Goal: Transaction & Acquisition: Book appointment/travel/reservation

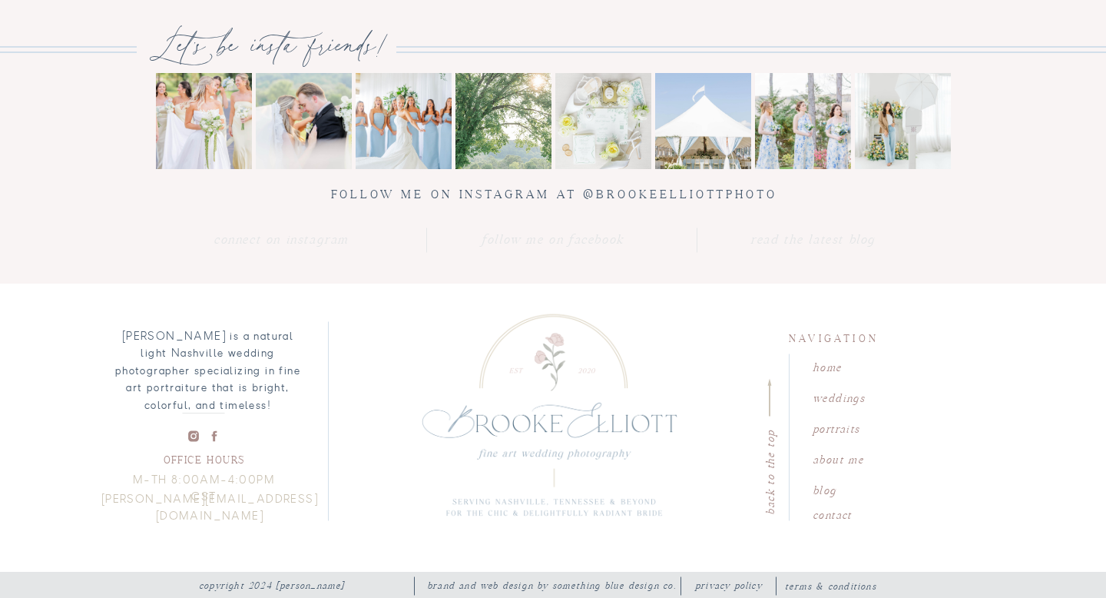
scroll to position [5430, 0]
click at [836, 399] on nav "weddings" at bounding box center [857, 394] width 88 height 15
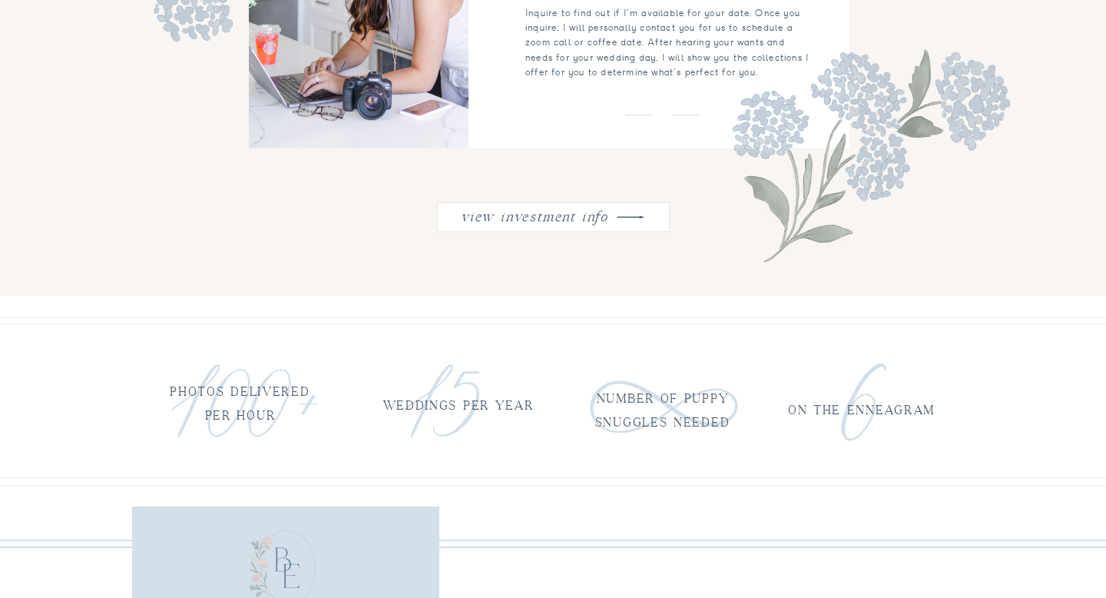
scroll to position [1967, 0]
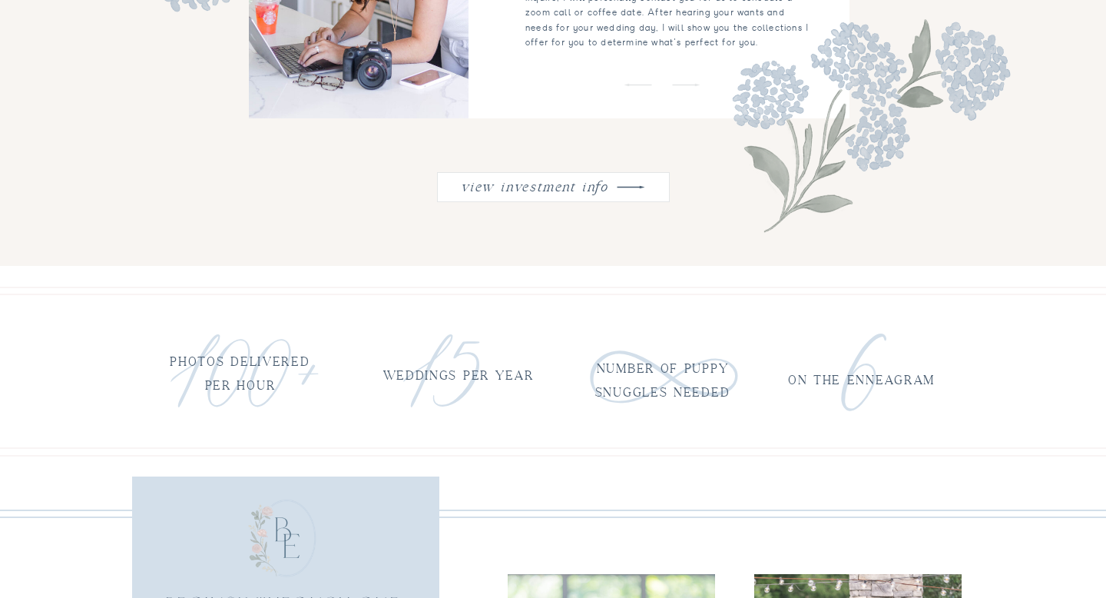
click at [529, 194] on nav "view investment info" at bounding box center [534, 184] width 155 height 20
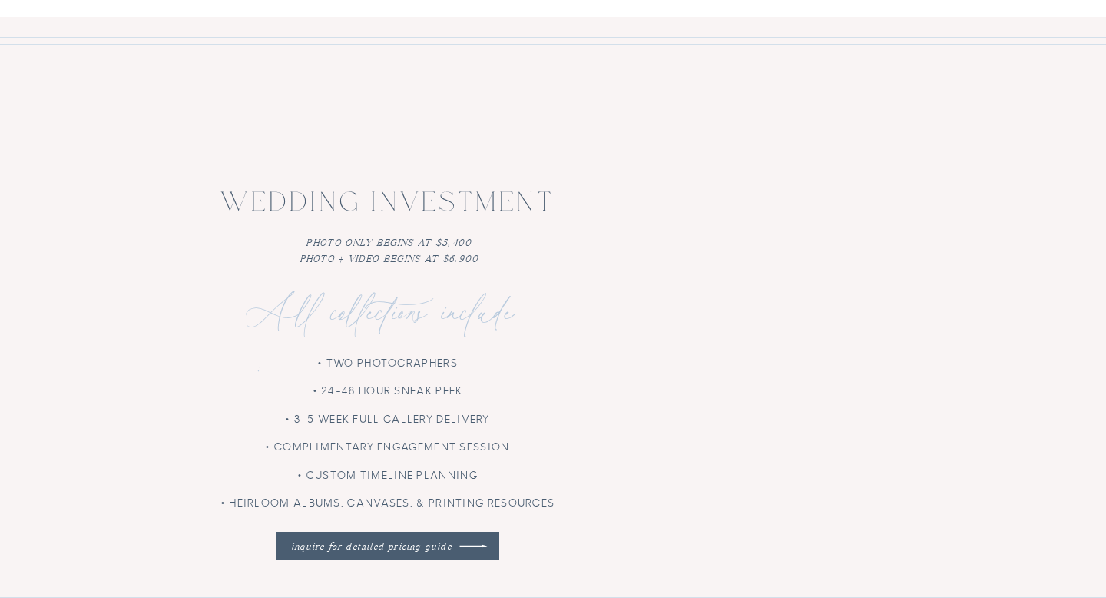
scroll to position [3549, 0]
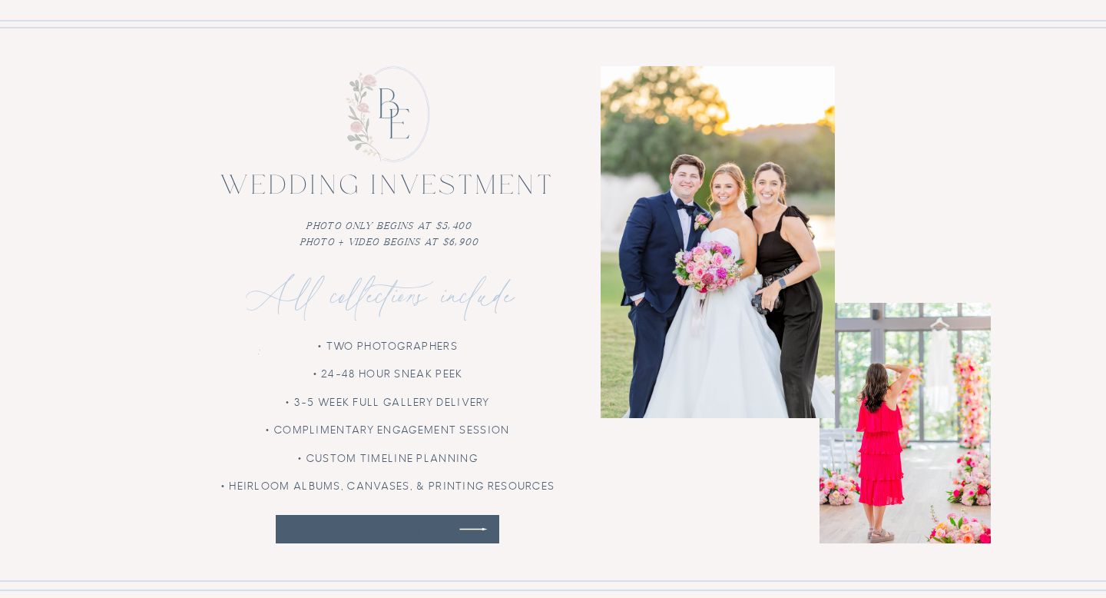
click at [453, 528] on nav "inquire for detailed pricing guide" at bounding box center [371, 529] width 174 height 15
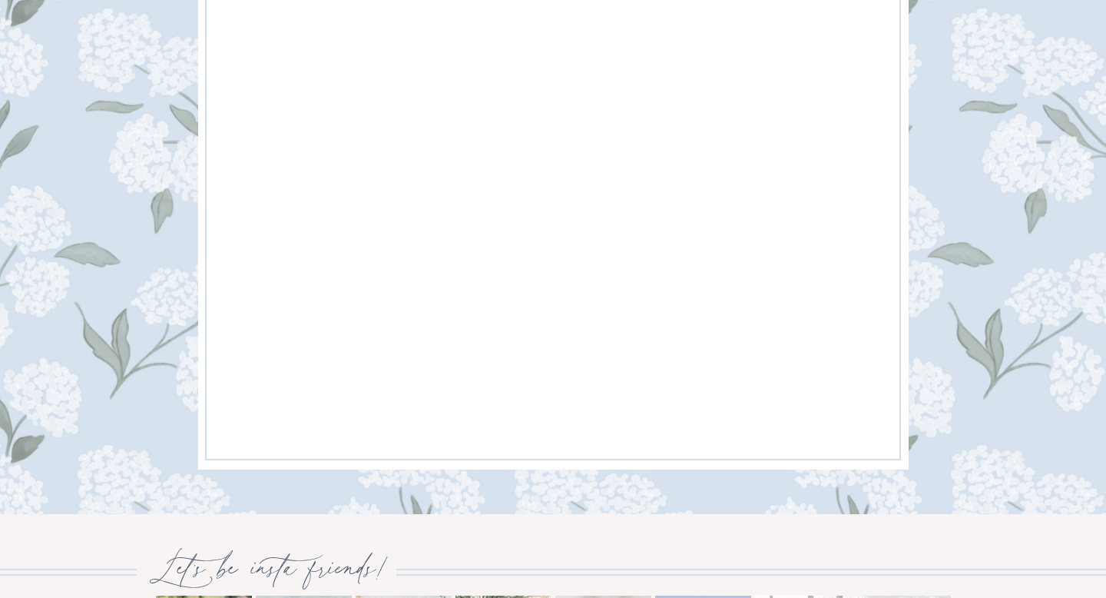
scroll to position [1321, 0]
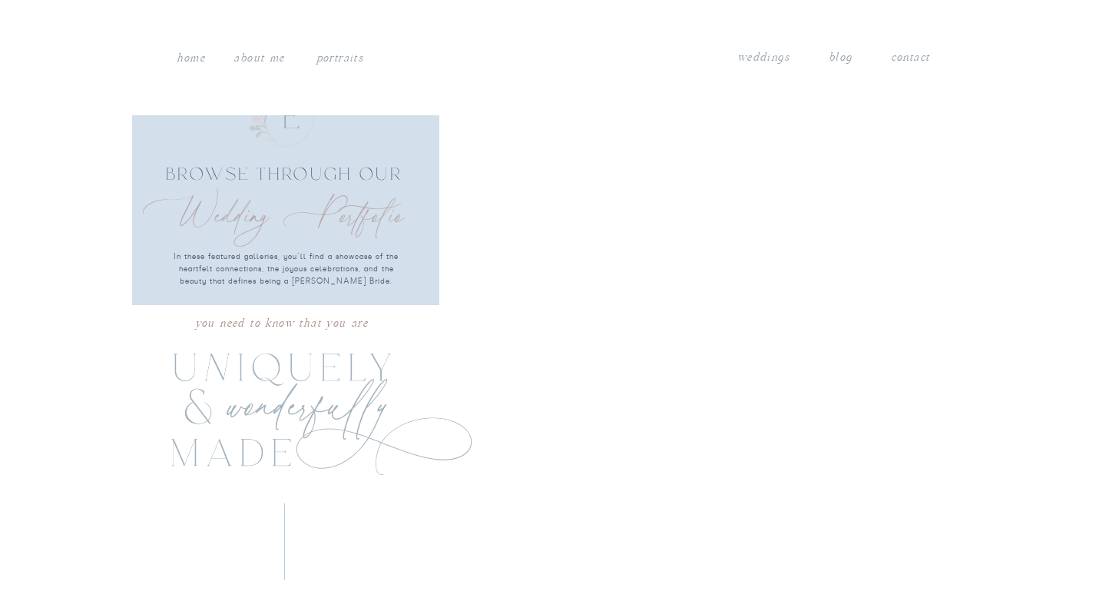
scroll to position [3549, 0]
